Goal: Navigation & Orientation: Go to known website

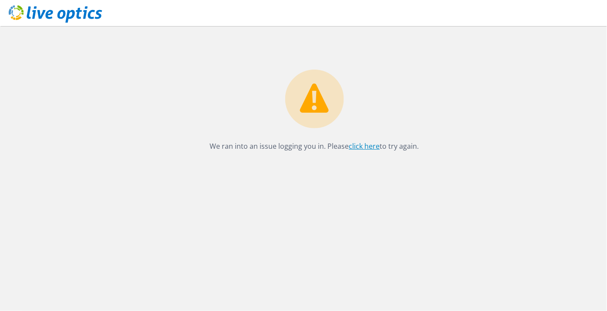
click at [369, 144] on link "click here" at bounding box center [364, 146] width 31 height 10
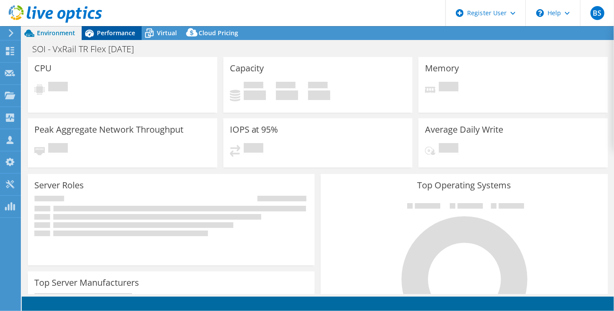
click at [103, 31] on span "Performance" at bounding box center [116, 33] width 38 height 8
select select "USD"
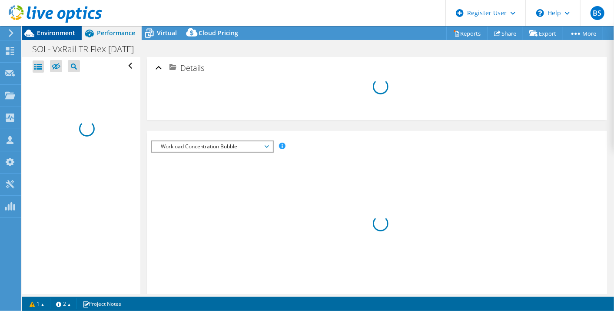
click at [62, 31] on span "Environment" at bounding box center [56, 33] width 38 height 8
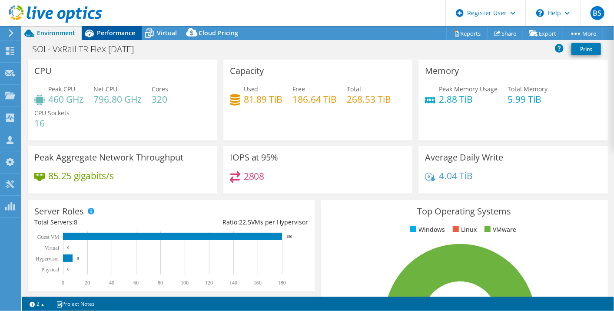
click at [110, 29] on span "Performance" at bounding box center [116, 33] width 38 height 8
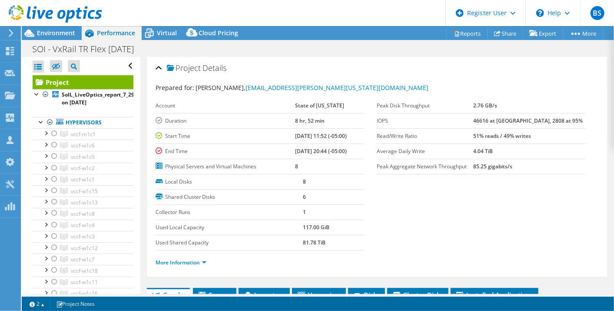
click at [60, 29] on div at bounding box center [51, 14] width 102 height 29
click at [68, 33] on span "Environment" at bounding box center [56, 33] width 38 height 8
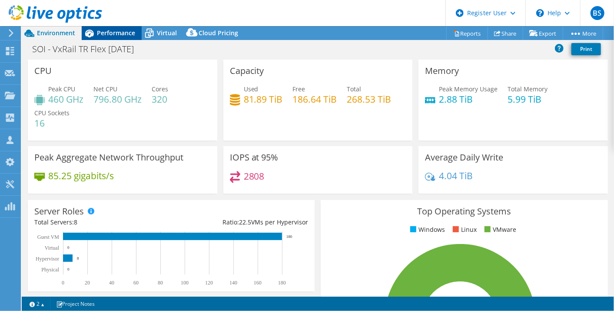
click at [96, 33] on icon at bounding box center [89, 33] width 15 height 15
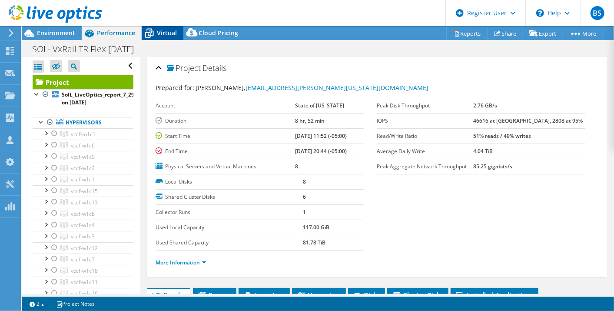
click at [177, 34] on div "Virtual" at bounding box center [163, 33] width 42 height 14
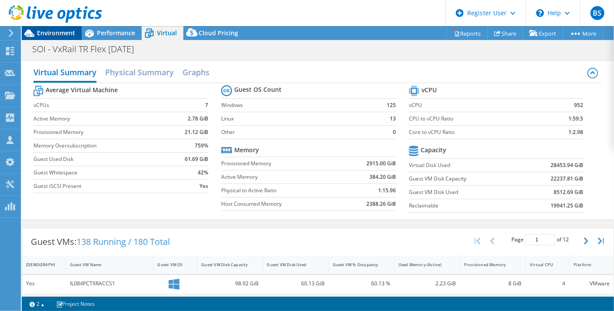
click at [69, 33] on span "Environment" at bounding box center [56, 33] width 38 height 8
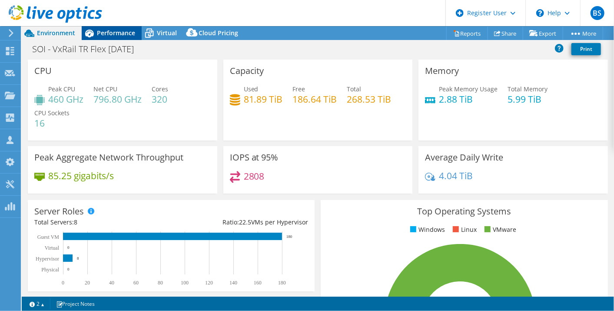
click at [114, 36] on span "Performance" at bounding box center [116, 33] width 38 height 8
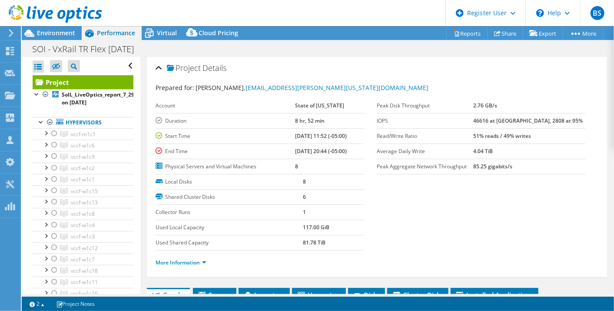
scroll to position [193, 0]
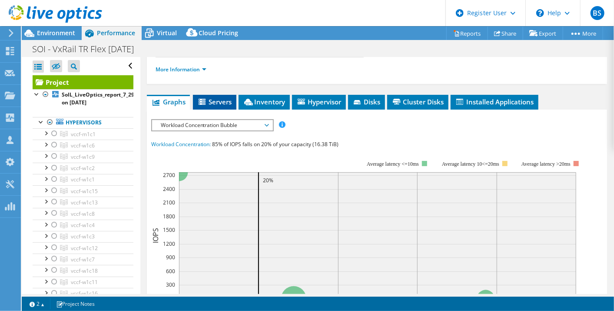
click at [228, 103] on span "Servers" at bounding box center [214, 101] width 35 height 9
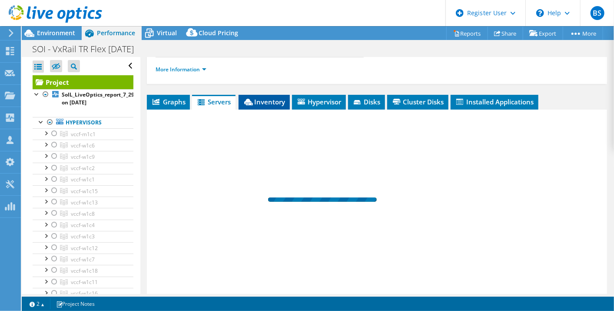
click at [261, 101] on span "Inventory" at bounding box center [264, 101] width 43 height 9
click at [225, 102] on span "Servers" at bounding box center [213, 101] width 35 height 9
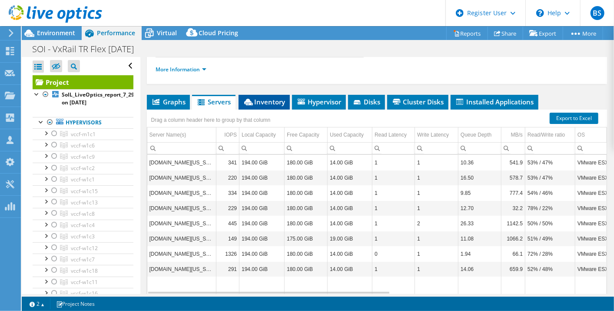
click at [249, 99] on icon at bounding box center [248, 102] width 9 height 7
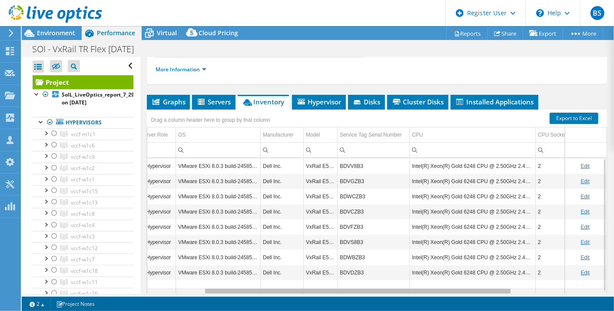
scroll to position [0, 0]
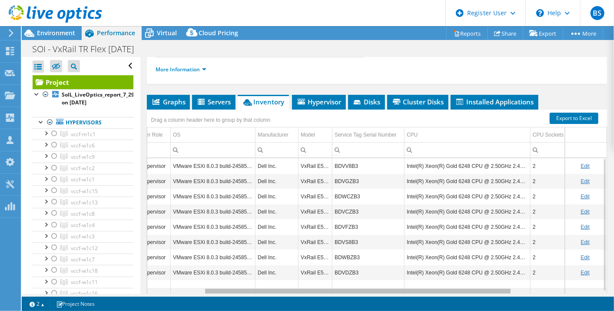
drag, startPoint x: 370, startPoint y: 289, endPoint x: 436, endPoint y: 291, distance: 66.5
click at [436, 291] on body "BS Dell User Bryan Soon Bryan.Soon@dell.com Dell My Profile Log Out \n Help Exp…" at bounding box center [307, 155] width 614 height 311
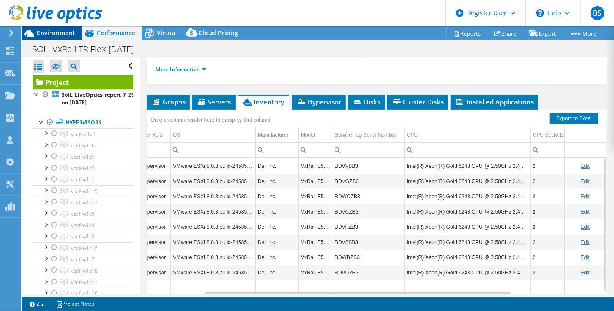
click at [64, 33] on span "Environment" at bounding box center [56, 33] width 38 height 8
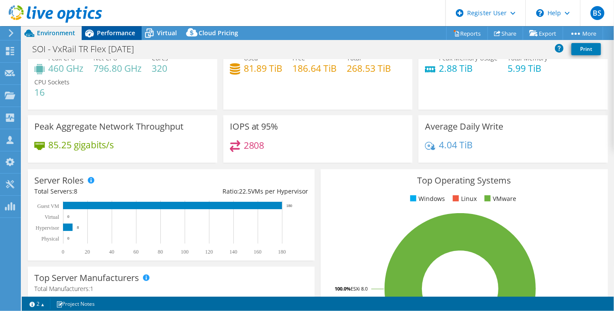
scroll to position [48, 0]
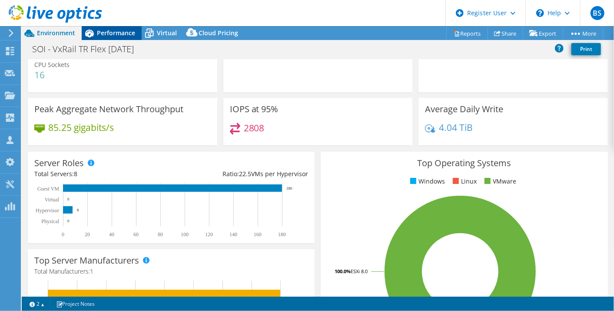
click at [108, 37] on div "Performance" at bounding box center [112, 33] width 60 height 14
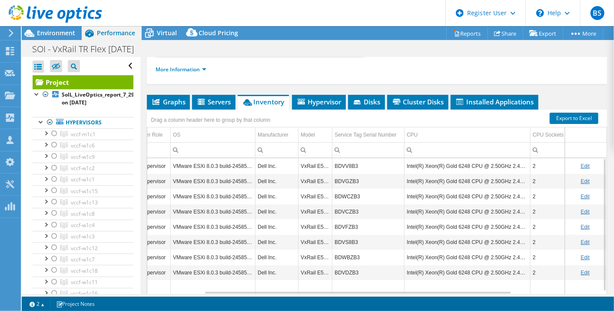
scroll to position [0, 0]
click at [47, 30] on span "Environment" at bounding box center [56, 33] width 38 height 8
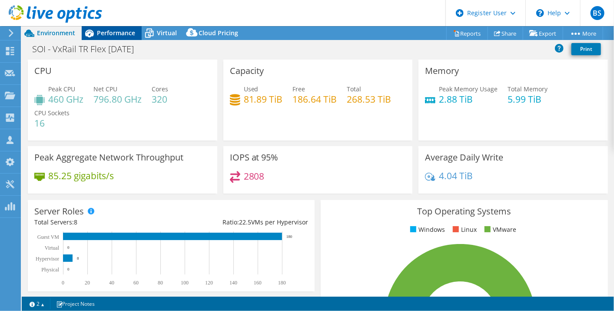
click at [104, 29] on span "Performance" at bounding box center [116, 33] width 38 height 8
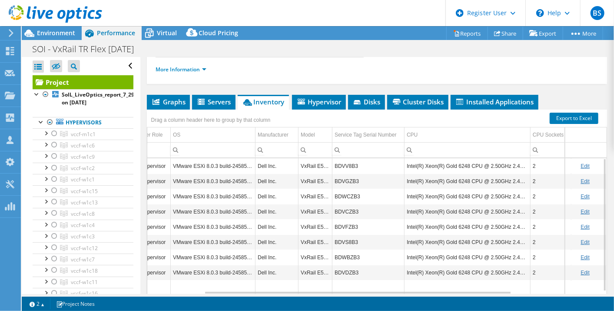
scroll to position [224, 0]
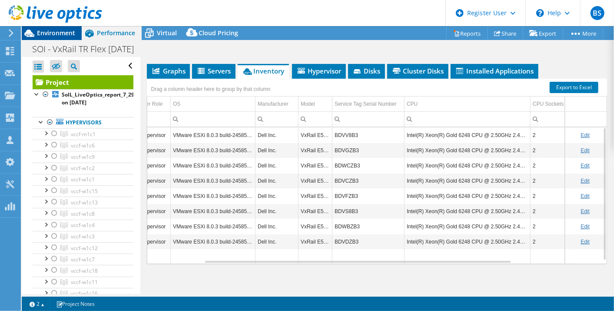
click at [47, 38] on div "Environment" at bounding box center [52, 33] width 60 height 14
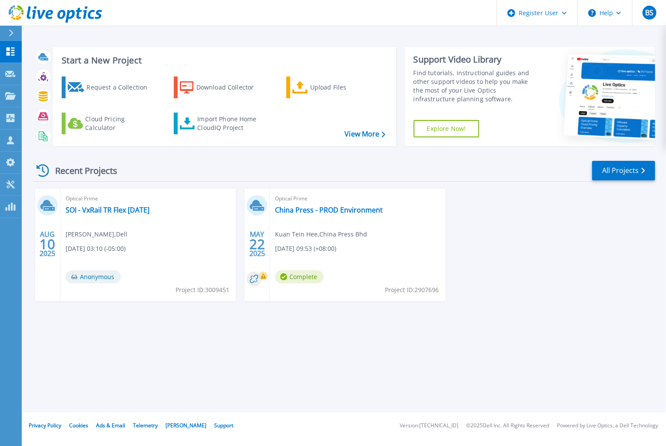
drag, startPoint x: 651, startPoint y: 0, endPoint x: 148, endPoint y: 205, distance: 543.0
click at [148, 205] on div "Optical Prime SOI - VxRail TR Flex 07.29.2025 Bryan Soon , Dell 08/10/2025, 03:…" at bounding box center [148, 245] width 176 height 113
click at [131, 213] on link "SOI - VxRail TR Flex [DATE]" at bounding box center [108, 210] width 84 height 9
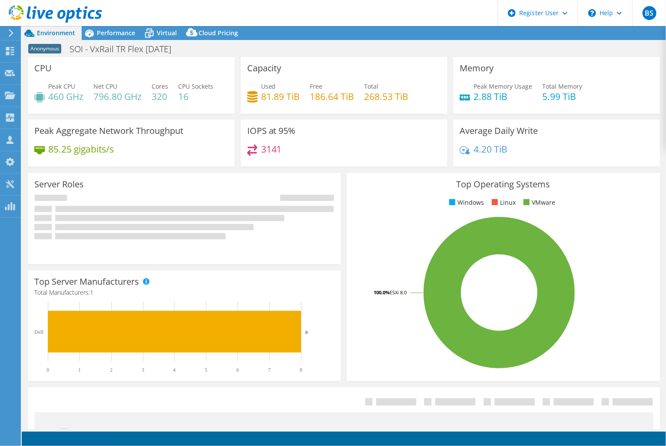
select select "USD"
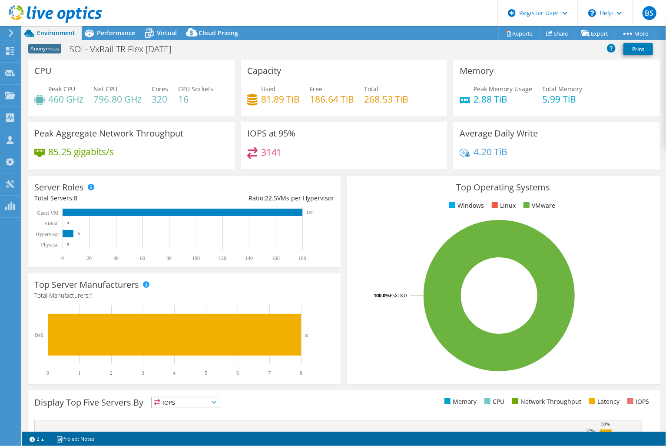
click at [55, 51] on span "Anonymous" at bounding box center [44, 49] width 33 height 10
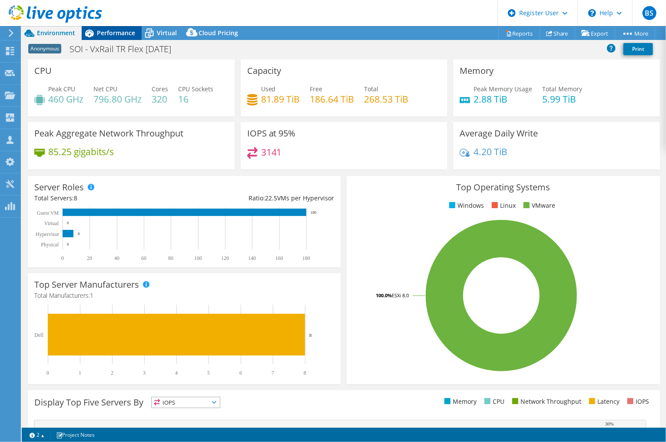
click at [116, 39] on div "Performance" at bounding box center [112, 33] width 60 height 14
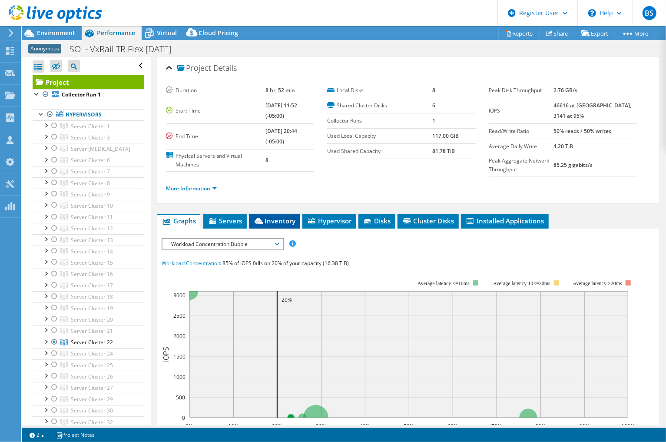
click at [262, 218] on icon at bounding box center [259, 221] width 9 height 7
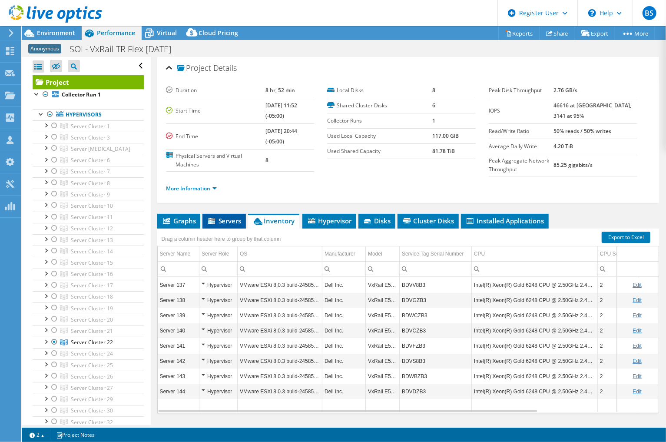
click at [227, 222] on span "Servers" at bounding box center [224, 220] width 35 height 9
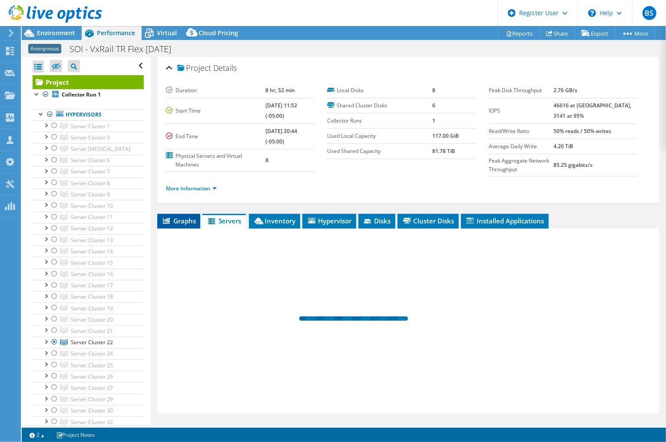
click at [186, 217] on span "Graphs" at bounding box center [179, 220] width 34 height 9
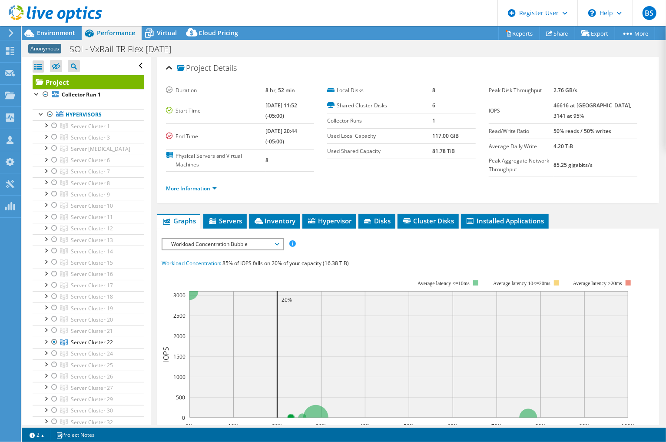
click at [199, 245] on span "Workload Concentration Bubble" at bounding box center [223, 244] width 112 height 10
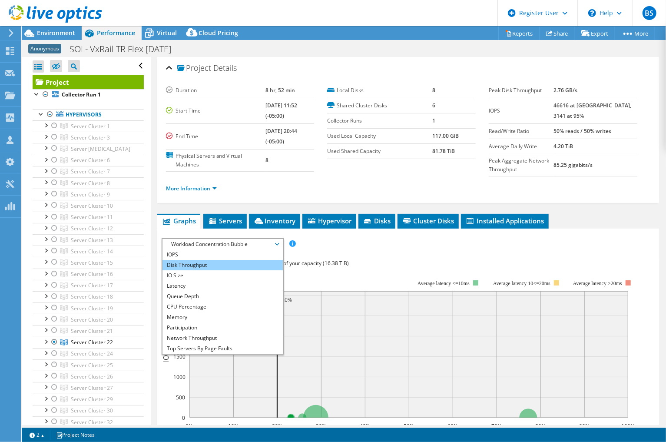
scroll to position [31, 0]
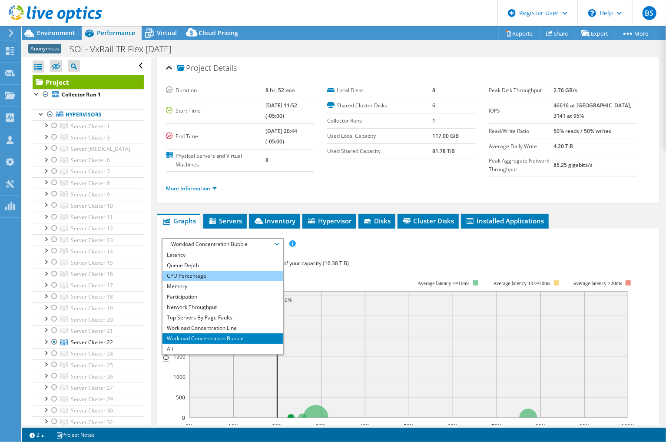
click at [245, 273] on li "CPU Percentage" at bounding box center [223, 276] width 120 height 10
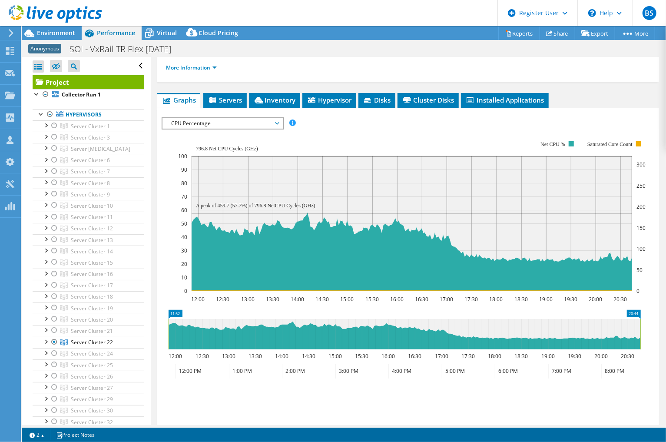
scroll to position [145, 0]
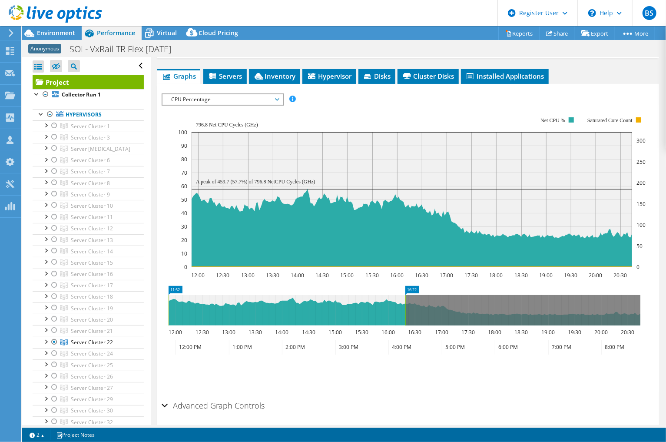
drag, startPoint x: 640, startPoint y: 301, endPoint x: 405, endPoint y: 303, distance: 235.2
click at [405, 303] on rect at bounding box center [405, 310] width 3 height 30
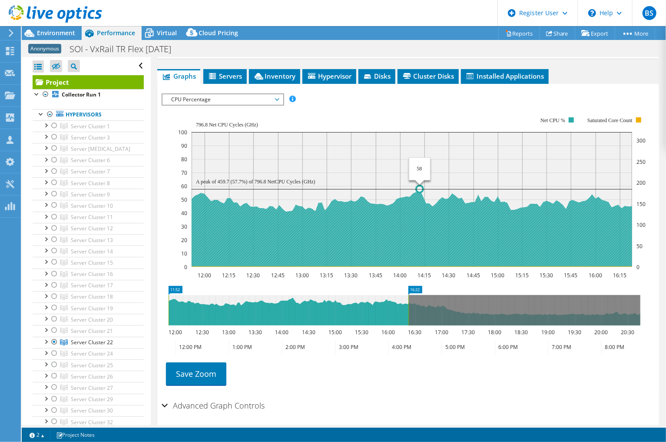
click at [419, 187] on circle at bounding box center [419, 189] width 7 height 7
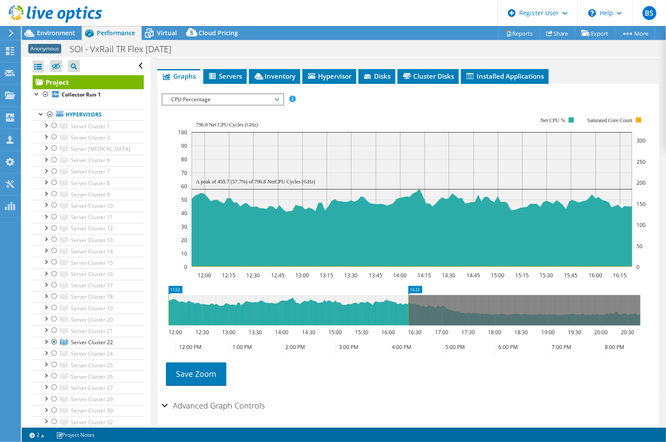
click at [273, 97] on span "CPU Percentage" at bounding box center [223, 99] width 112 height 10
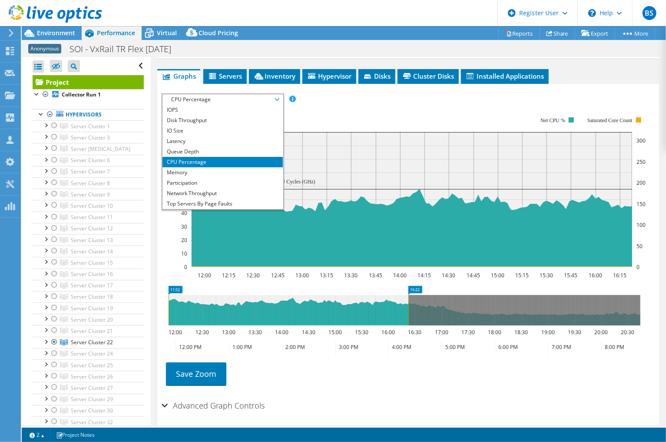
click at [362, 109] on rect at bounding box center [412, 192] width 468 height 174
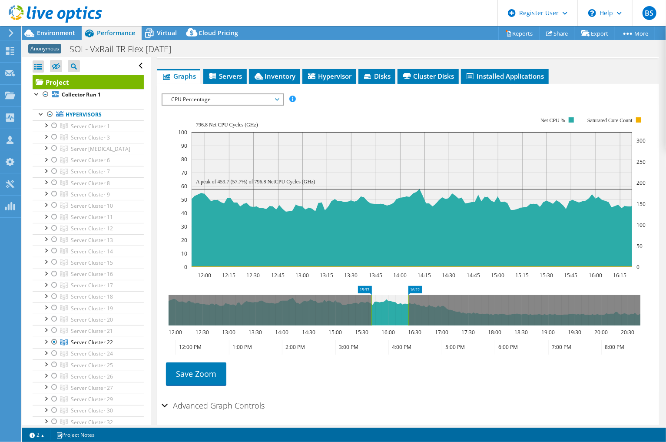
drag, startPoint x: 170, startPoint y: 305, endPoint x: 373, endPoint y: 302, distance: 203.0
click at [373, 302] on rect at bounding box center [371, 310] width 3 height 30
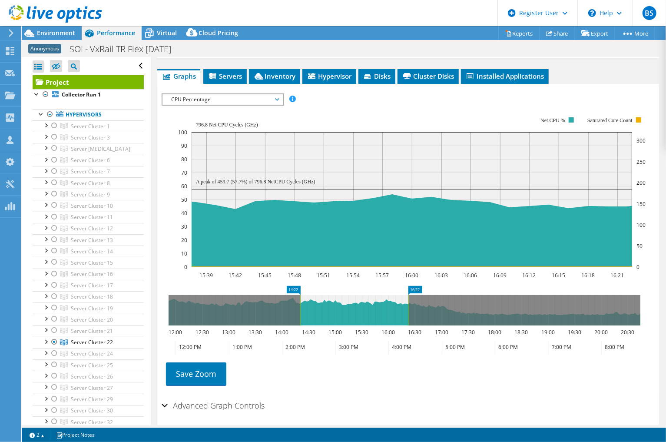
drag, startPoint x: 367, startPoint y: 302, endPoint x: 299, endPoint y: 307, distance: 68.4
click at [299, 307] on rect at bounding box center [300, 310] width 3 height 30
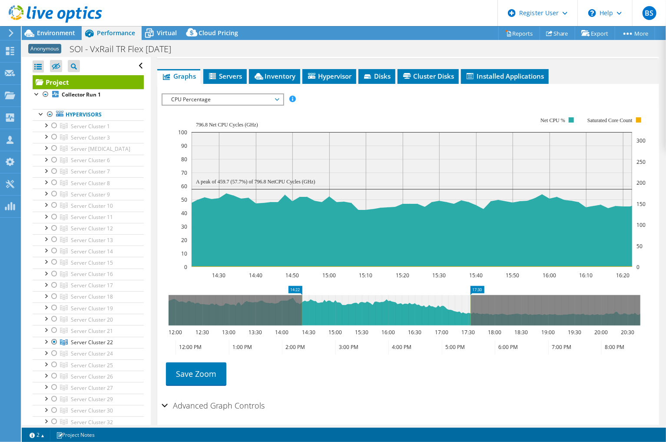
drag, startPoint x: 408, startPoint y: 305, endPoint x: 445, endPoint y: 305, distance: 37.4
click at [469, 305] on rect at bounding box center [470, 310] width 3 height 30
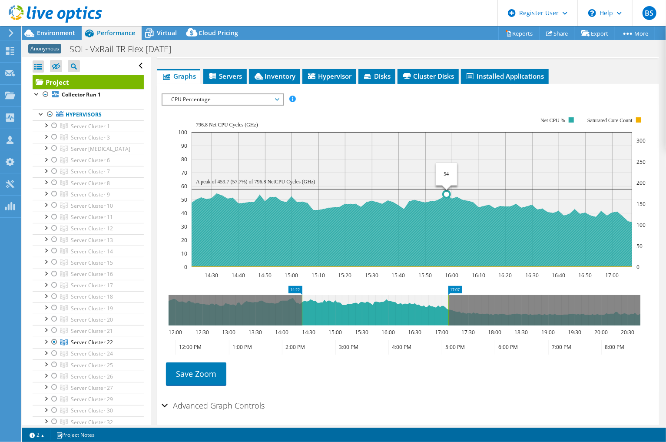
click at [446, 193] on circle at bounding box center [446, 194] width 7 height 7
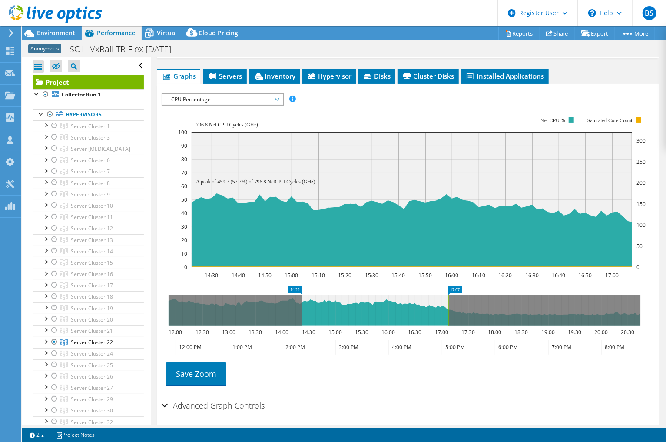
click at [261, 97] on span "CPU Percentage" at bounding box center [223, 99] width 112 height 10
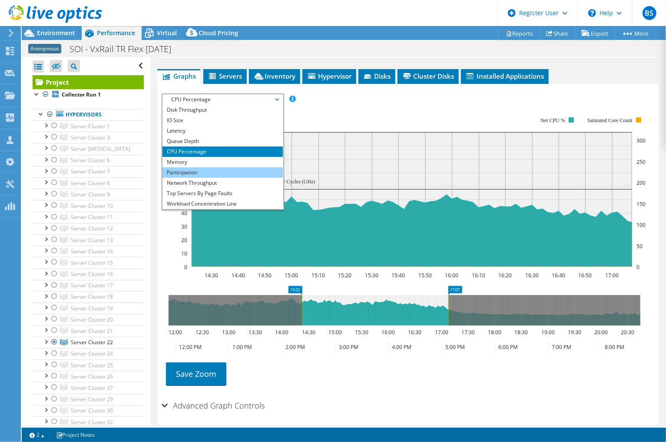
scroll to position [0, 0]
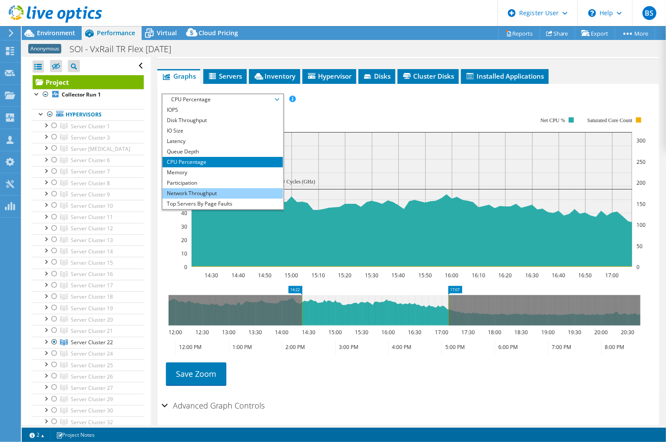
click at [234, 192] on li "Network Throughput" at bounding box center [223, 193] width 120 height 10
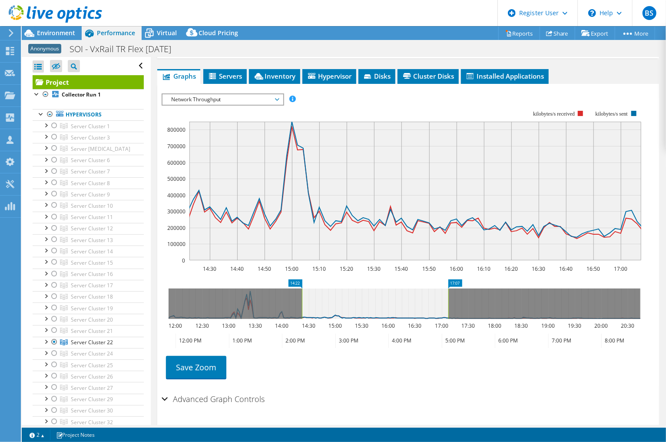
click at [236, 103] on span "Network Throughput" at bounding box center [223, 99] width 112 height 10
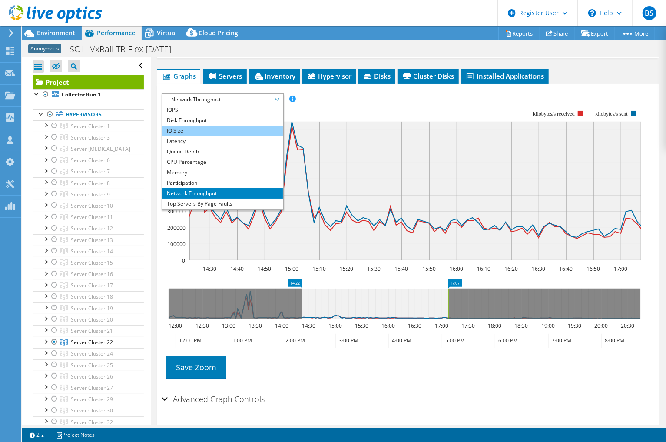
scroll to position [96, 0]
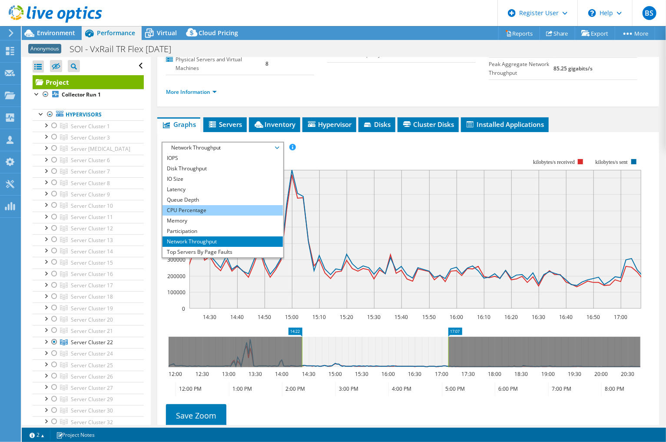
click at [209, 207] on li "CPU Percentage" at bounding box center [223, 210] width 120 height 10
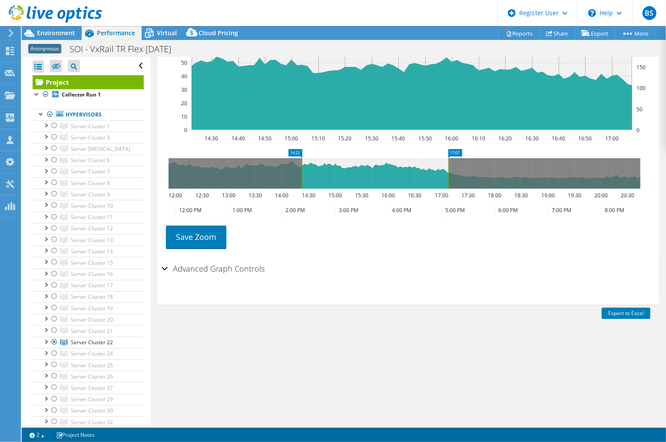
scroll to position [338, 0]
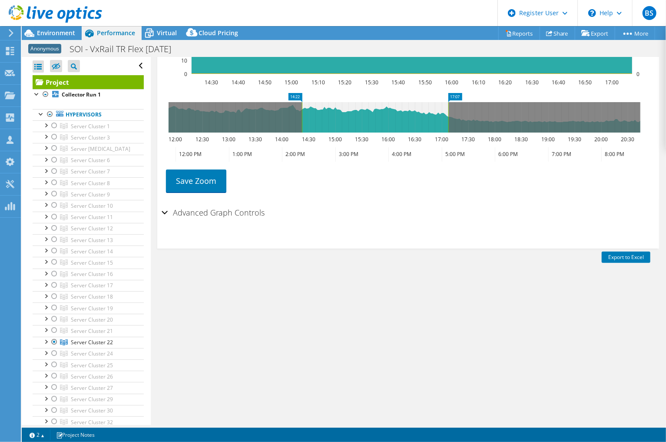
click at [212, 210] on h2 "Advanced Graph Controls" at bounding box center [213, 212] width 103 height 17
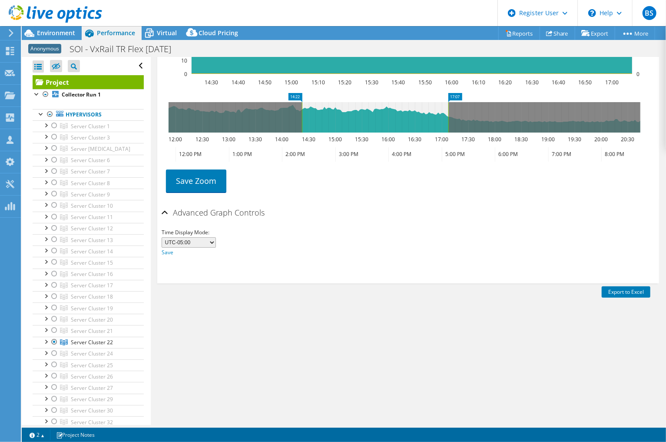
click at [229, 213] on h2 "Advanced Graph Controls" at bounding box center [213, 212] width 103 height 17
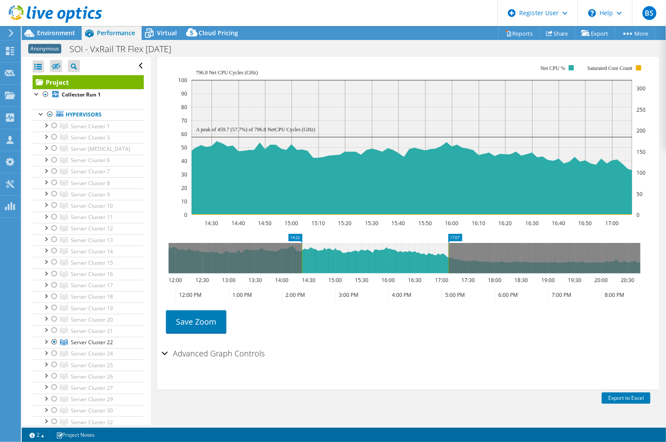
scroll to position [193, 0]
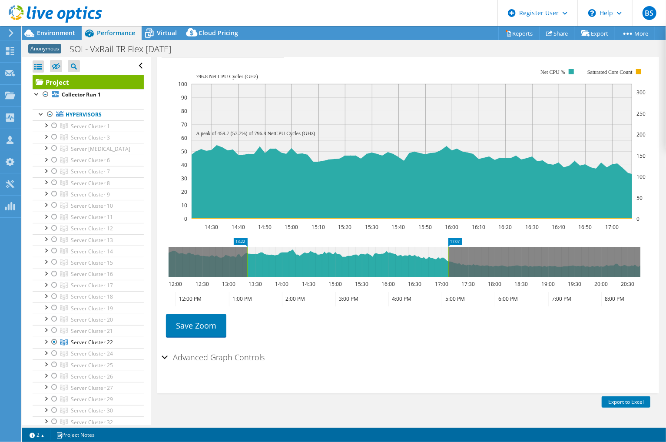
drag, startPoint x: 300, startPoint y: 260, endPoint x: 246, endPoint y: 257, distance: 54.8
click at [246, 257] on rect at bounding box center [247, 262] width 3 height 30
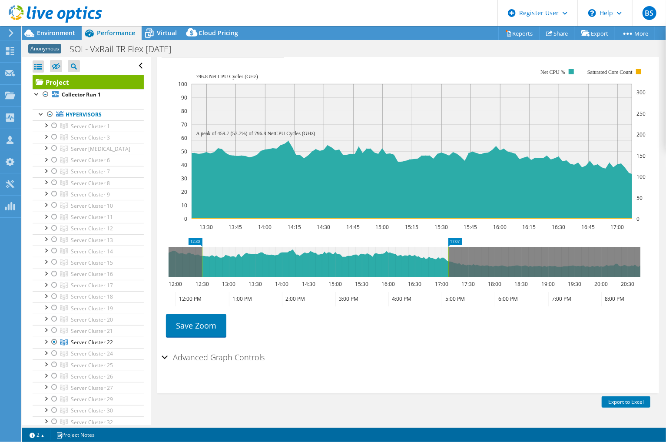
drag, startPoint x: 249, startPoint y: 255, endPoint x: 186, endPoint y: 251, distance: 63.1
click at [200, 251] on rect at bounding box center [201, 262] width 3 height 30
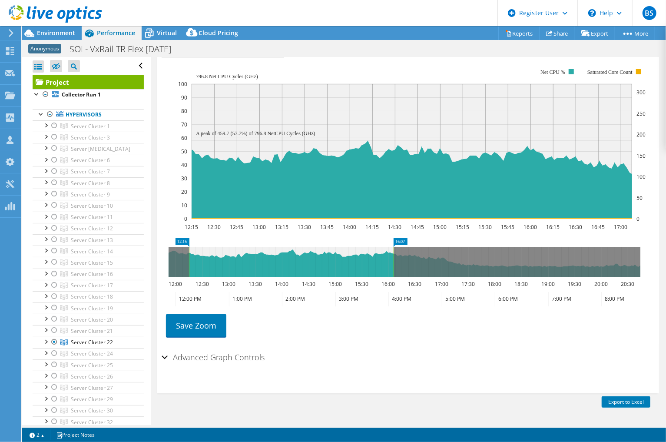
drag, startPoint x: 448, startPoint y: 247, endPoint x: 359, endPoint y: 256, distance: 89.5
click at [392, 256] on rect at bounding box center [393, 262] width 3 height 30
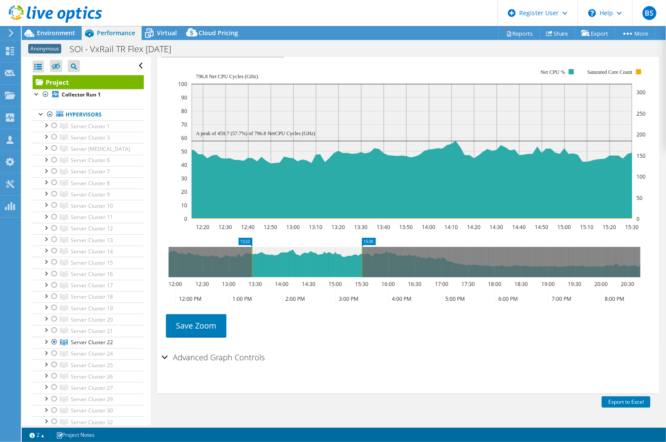
drag, startPoint x: 188, startPoint y: 259, endPoint x: 275, endPoint y: 259, distance: 86.9
click at [254, 260] on rect at bounding box center [251, 262] width 3 height 30
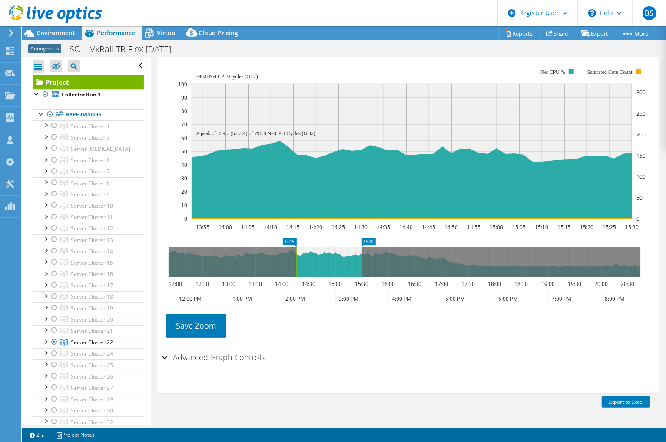
drag, startPoint x: 275, startPoint y: 259, endPoint x: 300, endPoint y: 259, distance: 24.8
click at [298, 259] on rect at bounding box center [296, 262] width 3 height 30
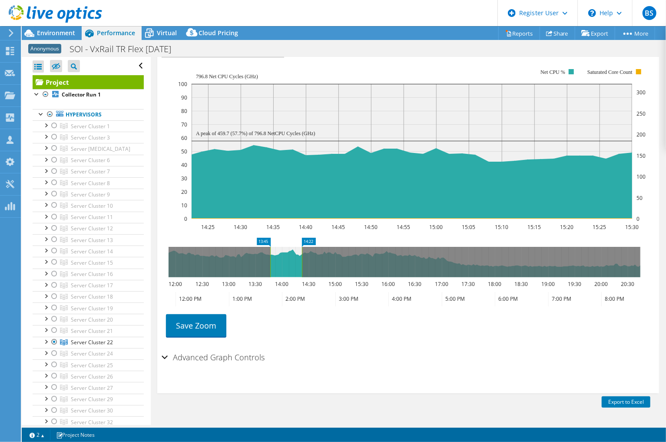
drag, startPoint x: 300, startPoint y: 259, endPoint x: 270, endPoint y: 263, distance: 30.2
click at [270, 263] on g at bounding box center [405, 262] width 472 height 30
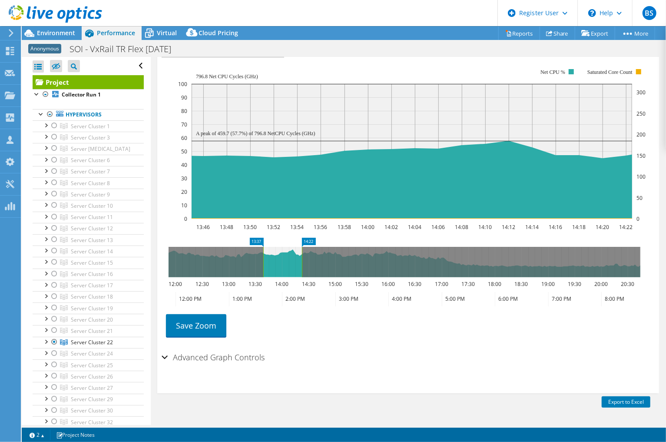
drag, startPoint x: 270, startPoint y: 263, endPoint x: 264, endPoint y: 264, distance: 5.8
click at [264, 264] on rect at bounding box center [263, 262] width 3 height 30
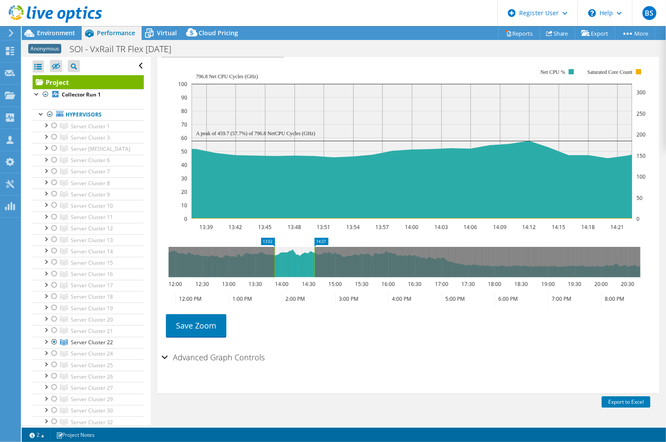
drag, startPoint x: 278, startPoint y: 264, endPoint x: 288, endPoint y: 264, distance: 9.6
click at [288, 264] on icon at bounding box center [295, 262] width 40 height 30
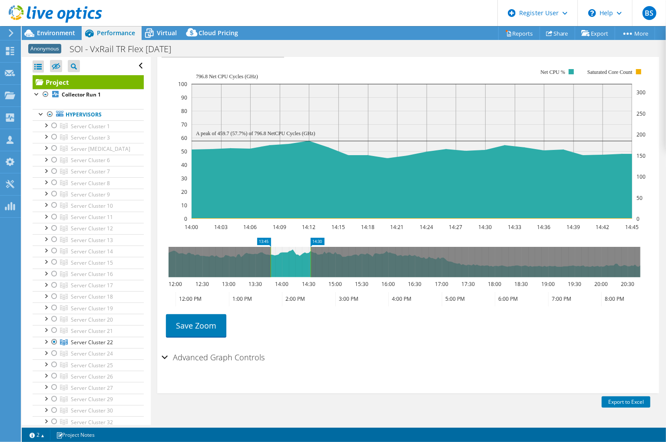
drag, startPoint x: 288, startPoint y: 264, endPoint x: 276, endPoint y: 267, distance: 11.6
click at [276, 267] on icon at bounding box center [291, 262] width 40 height 30
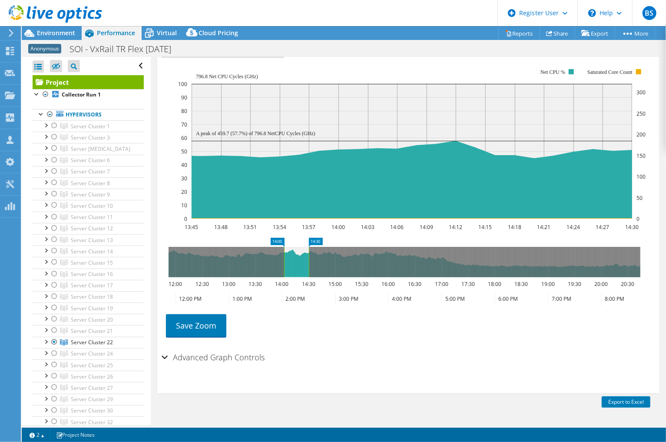
drag, startPoint x: 268, startPoint y: 262, endPoint x: 283, endPoint y: 263, distance: 15.2
click at [283, 263] on rect at bounding box center [284, 262] width 3 height 30
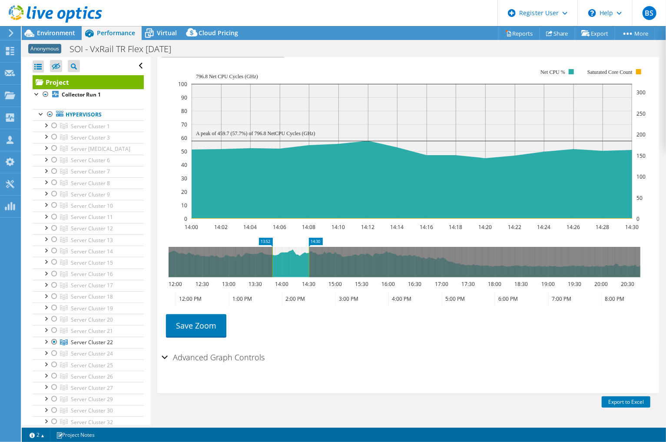
drag, startPoint x: 281, startPoint y: 265, endPoint x: 271, endPoint y: 265, distance: 9.6
click at [271, 265] on rect at bounding box center [272, 262] width 3 height 30
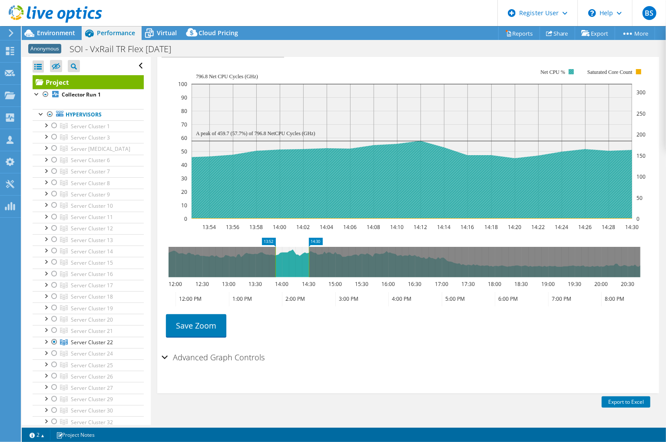
click at [570, 67] on rect at bounding box center [412, 144] width 468 height 174
click at [572, 70] on rect at bounding box center [571, 71] width 5 height 5
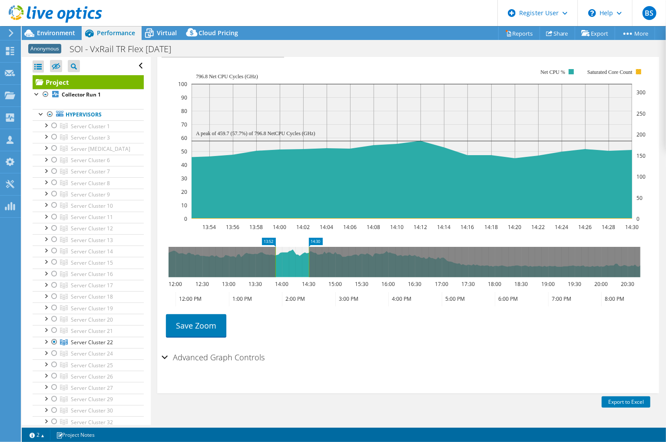
click at [637, 69] on rect at bounding box center [638, 71] width 5 height 5
click at [273, 261] on icon at bounding box center [405, 262] width 472 height 30
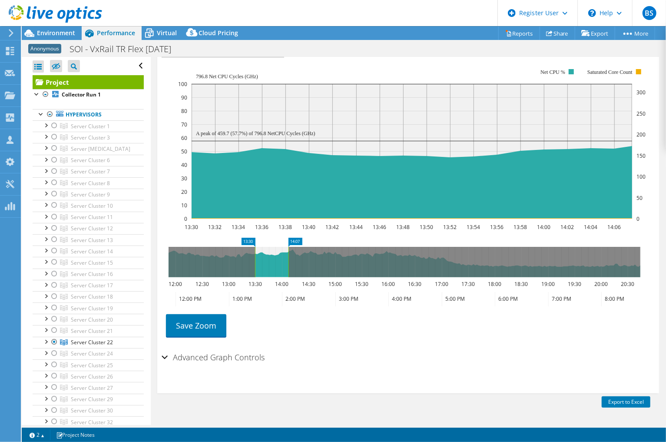
click at [257, 259] on icon at bounding box center [271, 262] width 33 height 30
drag, startPoint x: 253, startPoint y: 260, endPoint x: 212, endPoint y: 257, distance: 41.8
click at [212, 257] on g at bounding box center [405, 262] width 472 height 30
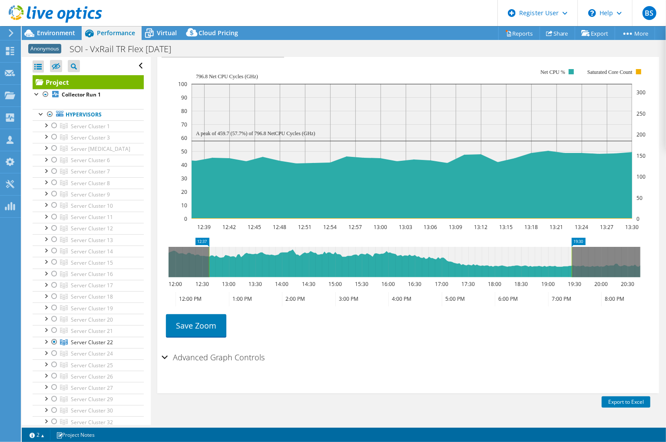
drag, startPoint x: 254, startPoint y: 258, endPoint x: 568, endPoint y: 273, distance: 314.6
click at [570, 273] on rect at bounding box center [571, 262] width 3 height 30
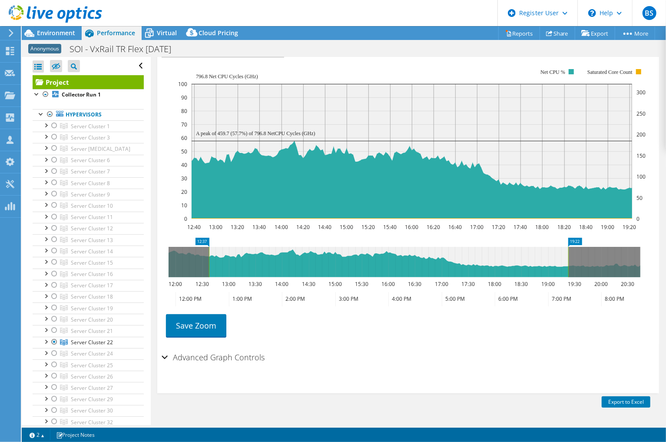
drag, startPoint x: 209, startPoint y: 255, endPoint x: 155, endPoint y: 255, distance: 53.9
click at [155, 255] on div "Project Details Duration 8 hr, 52 min Start Time 07/29/2025, 11:52 (-05:00) End…" at bounding box center [408, 228] width 515 height 729
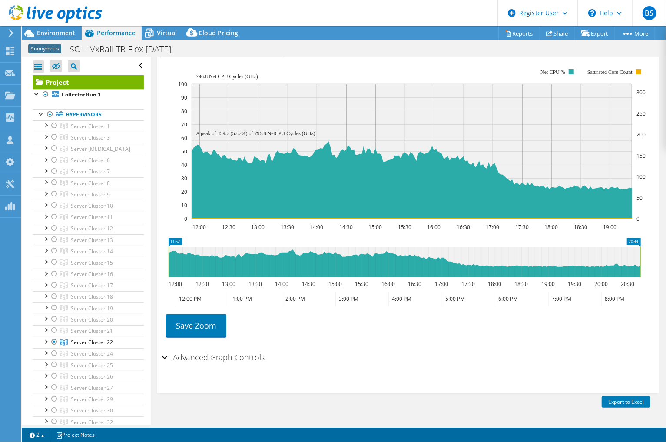
drag, startPoint x: 569, startPoint y: 249, endPoint x: 668, endPoint y: 272, distance: 101.3
click at [666, 272] on html "BS Dell User Bryan Soon Bryan.Soon@dell.com Dell My Profile Log Out \n Help Exp…" at bounding box center [333, 221] width 666 height 442
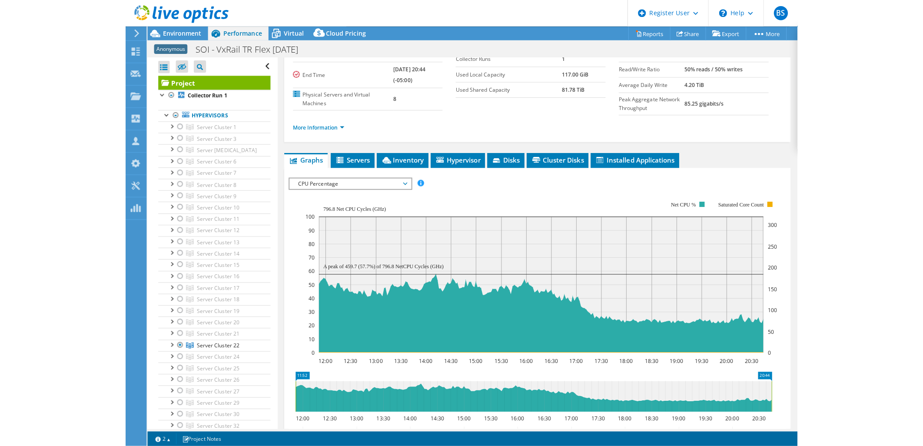
scroll to position [48, 0]
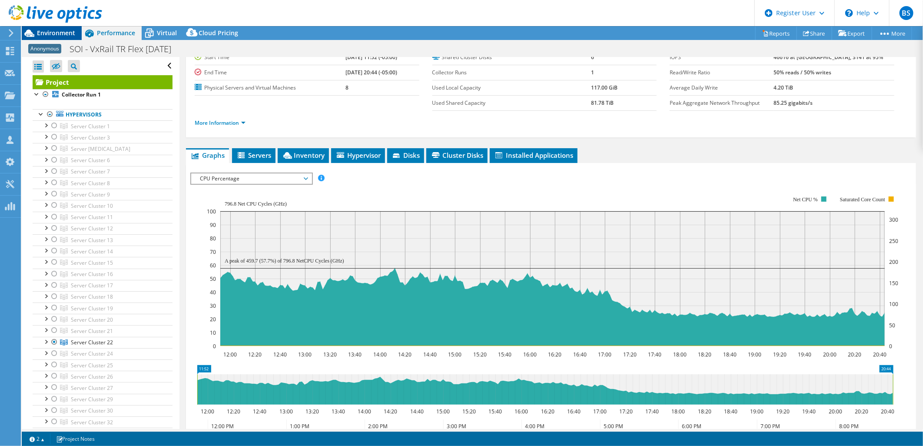
click at [48, 33] on span "Environment" at bounding box center [56, 33] width 38 height 8
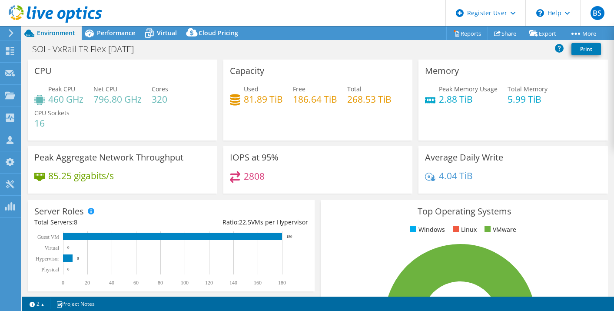
select select "USD"
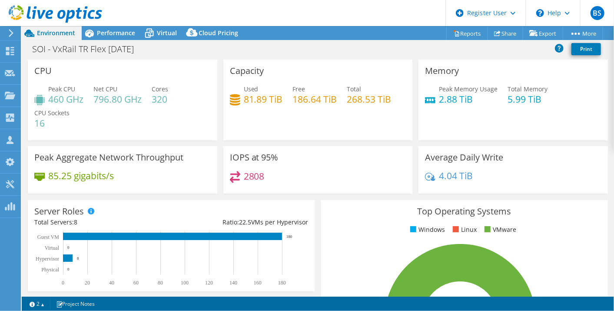
scroll to position [0, 83]
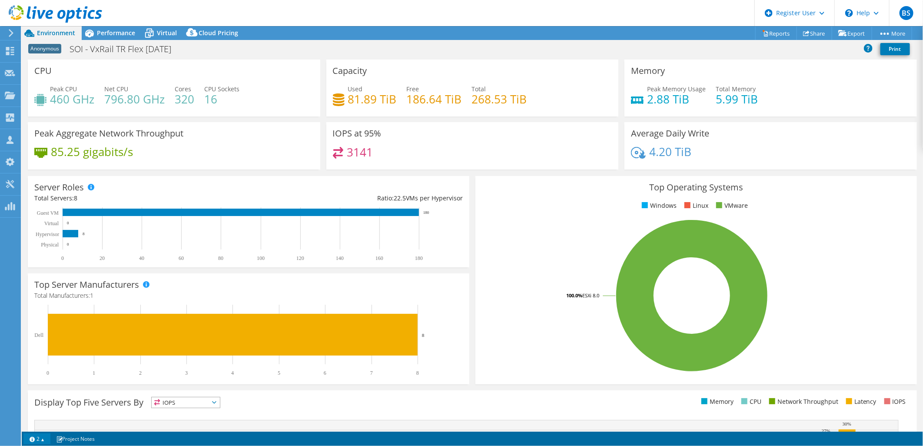
click at [39, 440] on link "2" at bounding box center [36, 438] width 27 height 11
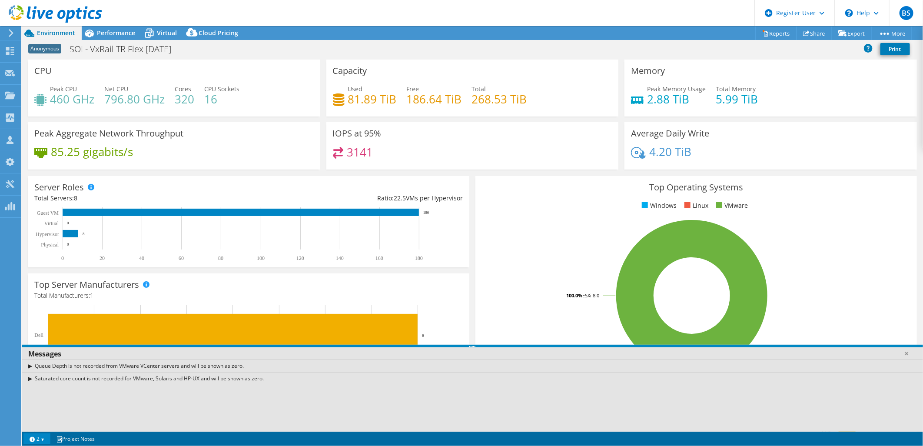
click at [47, 438] on link "2" at bounding box center [36, 438] width 27 height 11
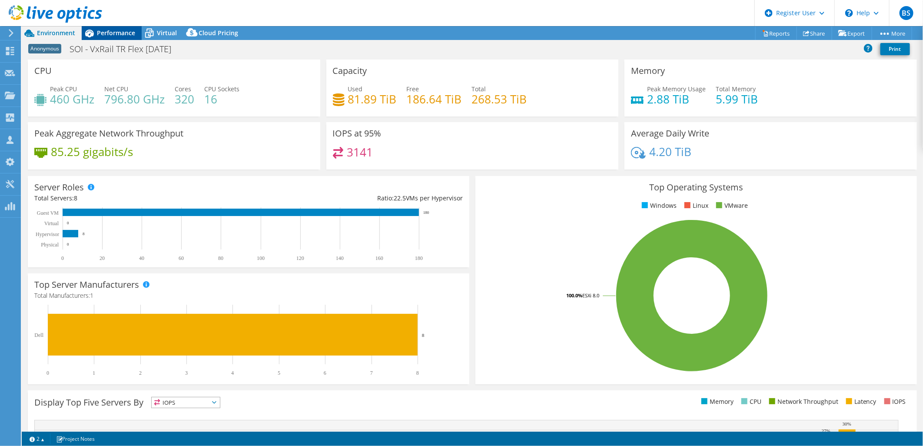
click at [119, 31] on span "Performance" at bounding box center [116, 33] width 38 height 8
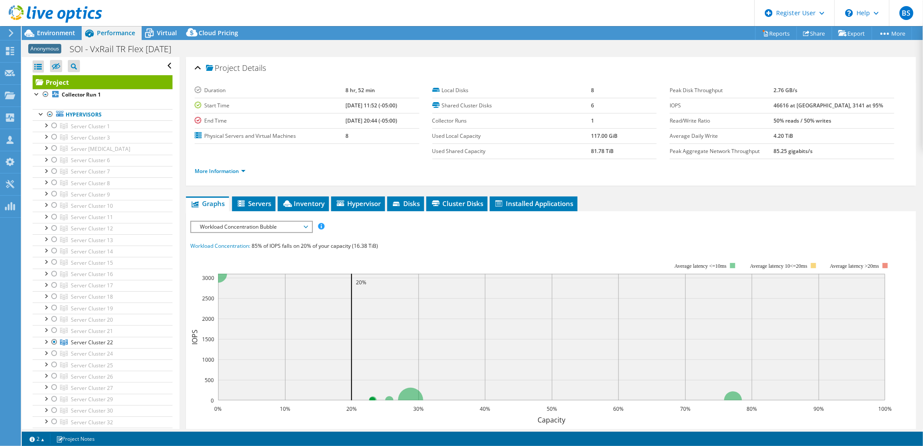
click at [196, 64] on div "Project Details" at bounding box center [551, 68] width 713 height 19
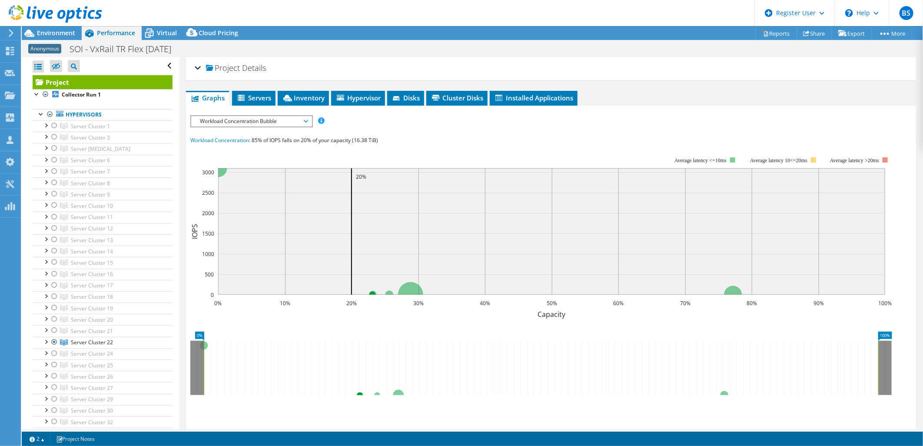
click at [196, 64] on div "Project Details" at bounding box center [551, 68] width 713 height 19
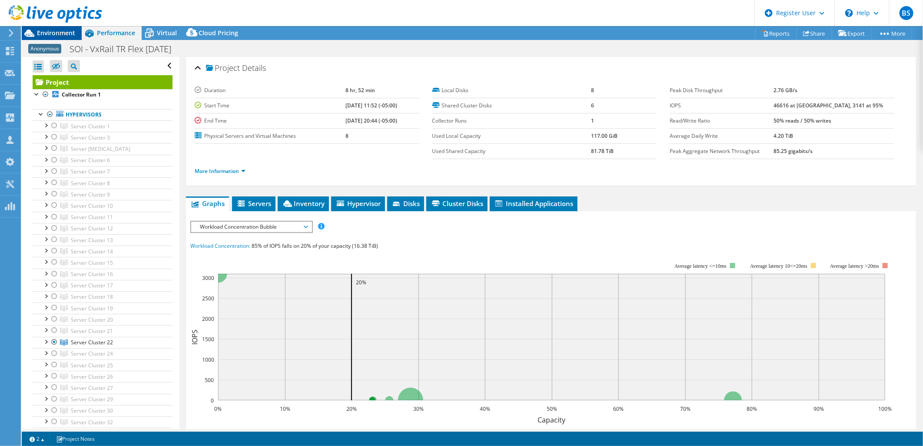
click at [54, 33] on span "Environment" at bounding box center [56, 33] width 38 height 8
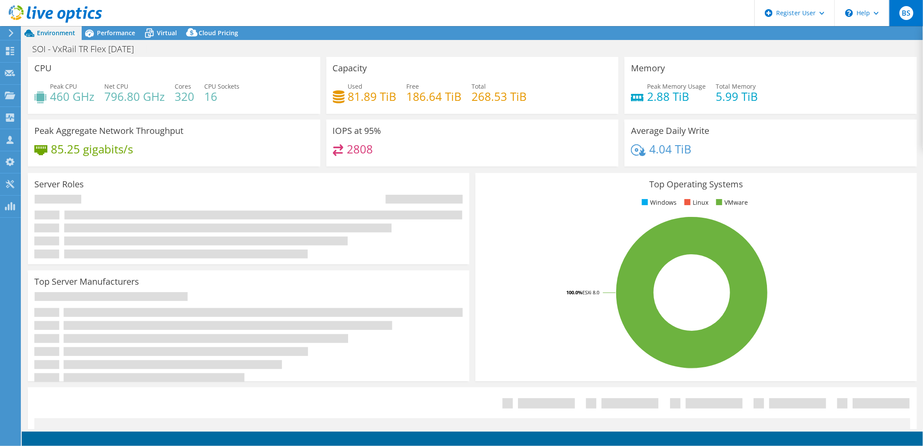
select select "USD"
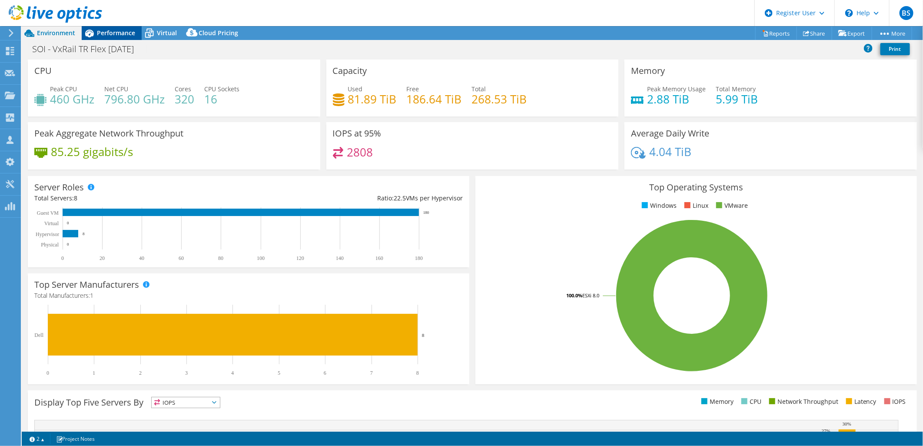
click at [123, 32] on span "Performance" at bounding box center [116, 33] width 38 height 8
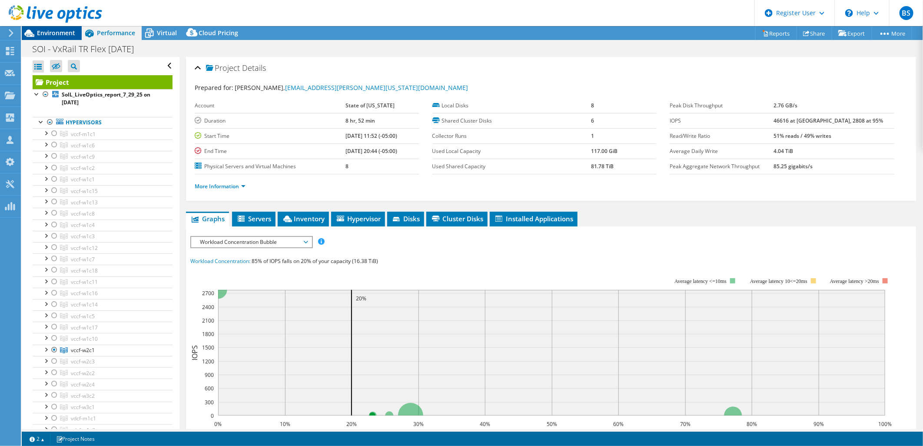
click at [41, 37] on div "Environment" at bounding box center [52, 33] width 60 height 14
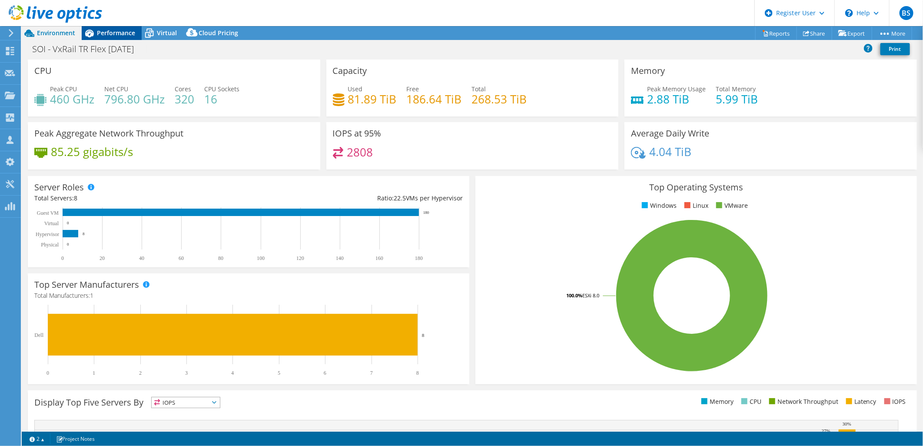
click at [93, 37] on icon at bounding box center [89, 33] width 15 height 15
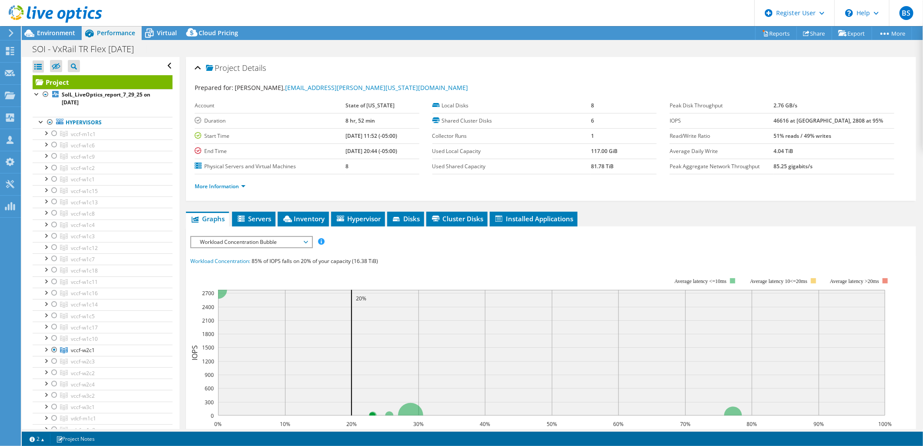
click at [256, 246] on div "IOPS Disk Throughput IO Size Latency Queue Depth CPU Percentage Memory Page Fau…" at bounding box center [551, 397] width 722 height 322
click at [246, 242] on span "Workload Concentration Bubble" at bounding box center [252, 242] width 112 height 10
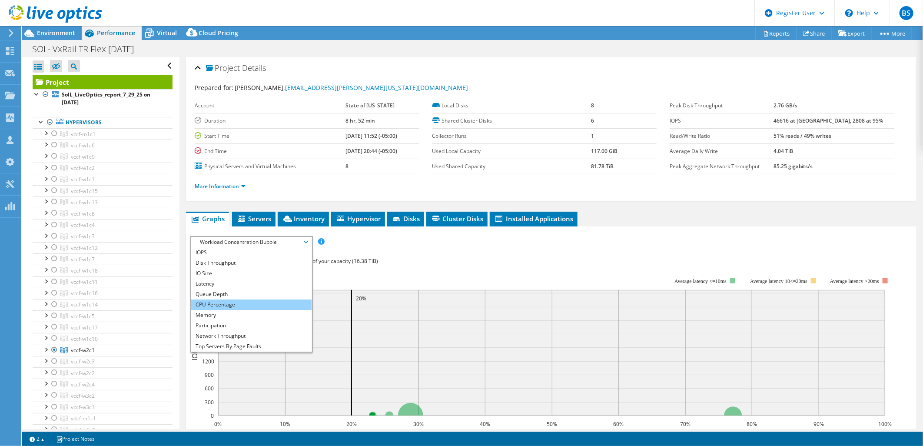
click at [241, 303] on li "CPU Percentage" at bounding box center [251, 304] width 120 height 10
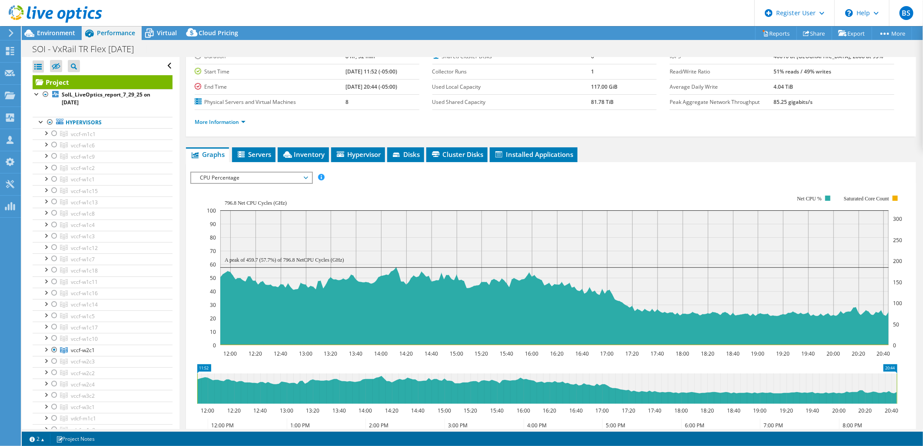
scroll to position [23, 0]
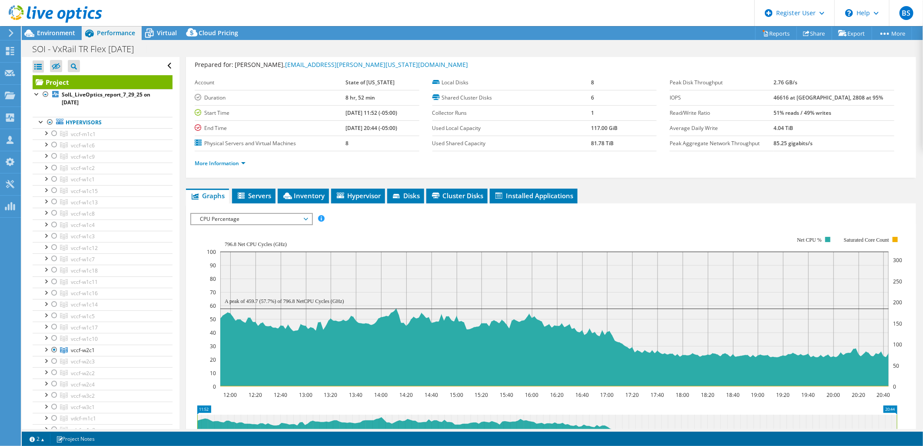
click at [53, 28] on div at bounding box center [51, 14] width 102 height 29
click at [55, 37] on span "Environment" at bounding box center [56, 33] width 38 height 8
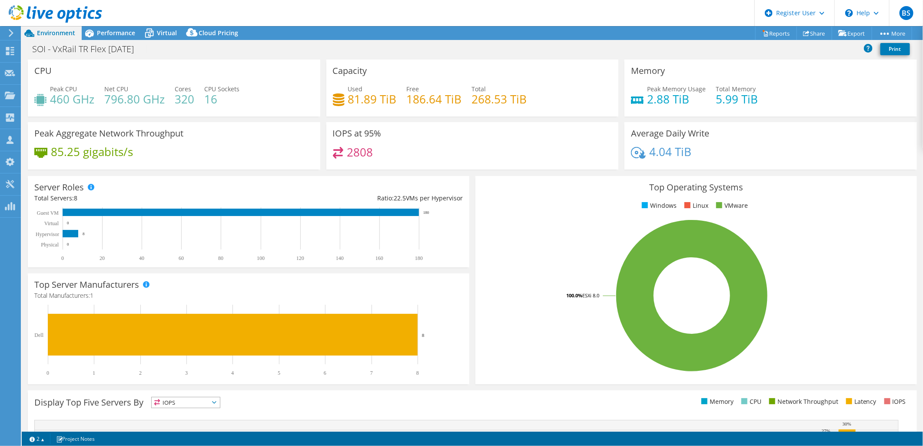
scroll to position [23, 0]
click at [160, 94] on h4 "796.80 GHz" at bounding box center [134, 99] width 60 height 10
